Goal: Transaction & Acquisition: Book appointment/travel/reservation

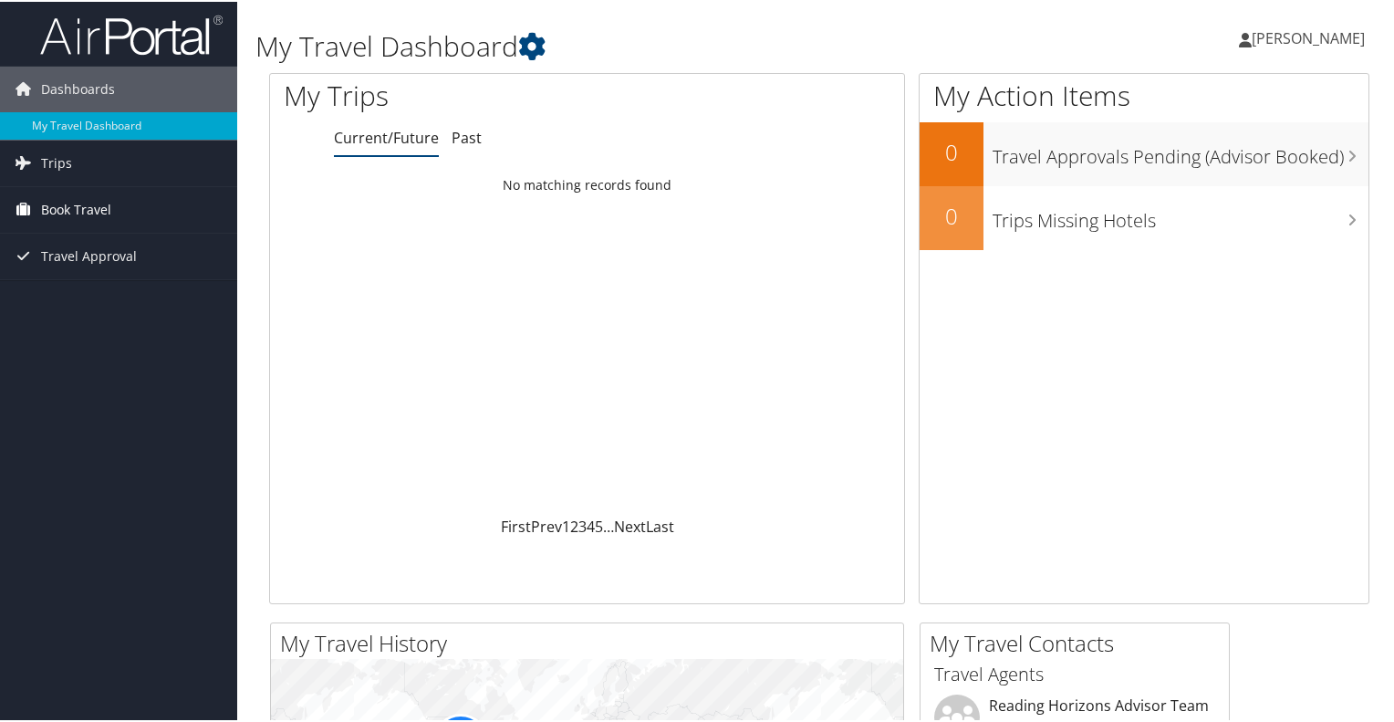
click at [78, 209] on span "Book Travel" at bounding box center [76, 208] width 70 height 46
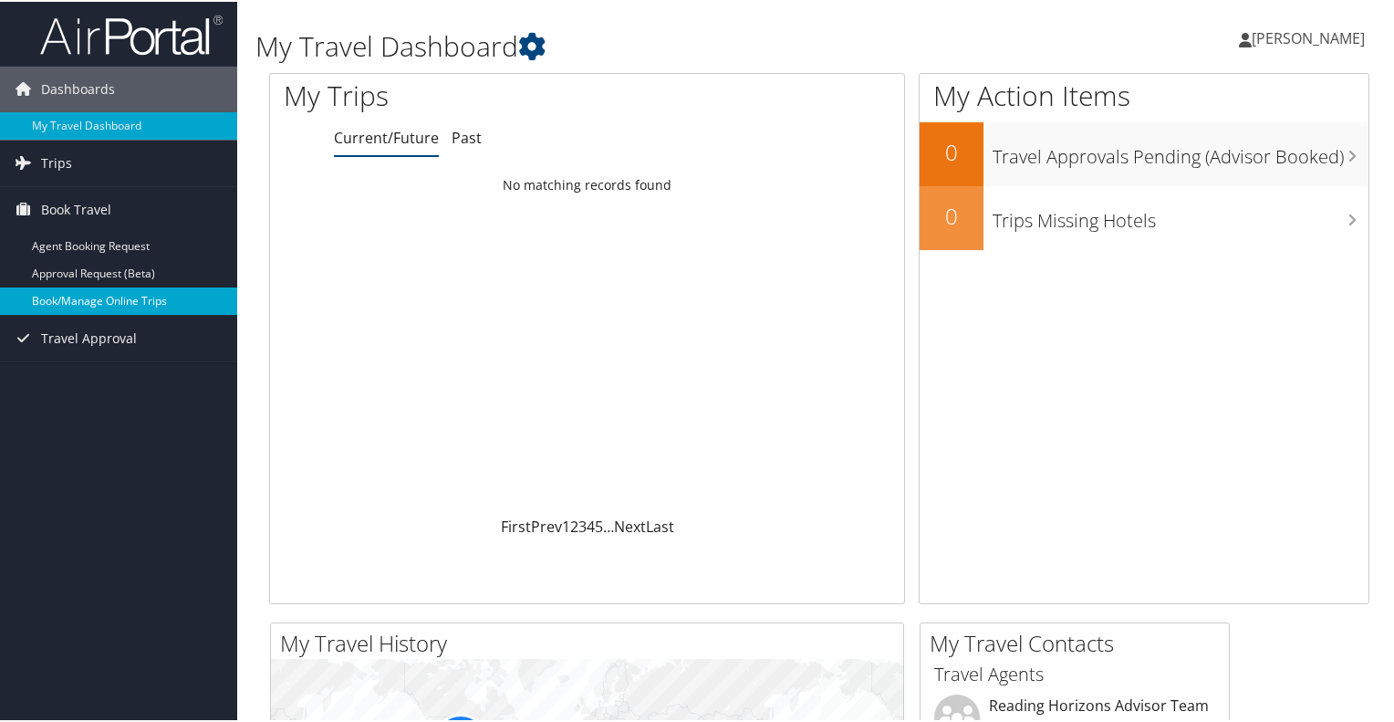
click at [70, 298] on link "Book/Manage Online Trips" at bounding box center [118, 299] width 237 height 27
